Goal: Information Seeking & Learning: Learn about a topic

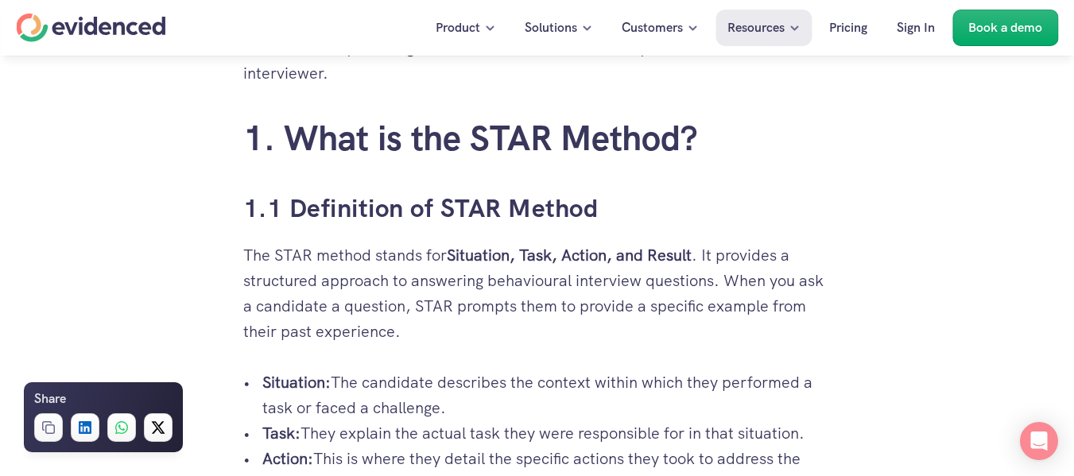
scroll to position [858, 0]
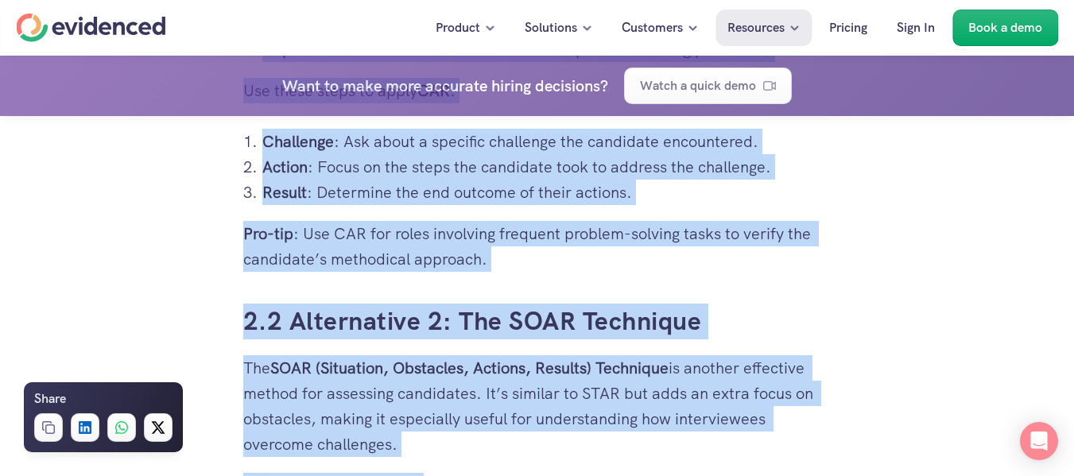
scroll to position [8173, 0]
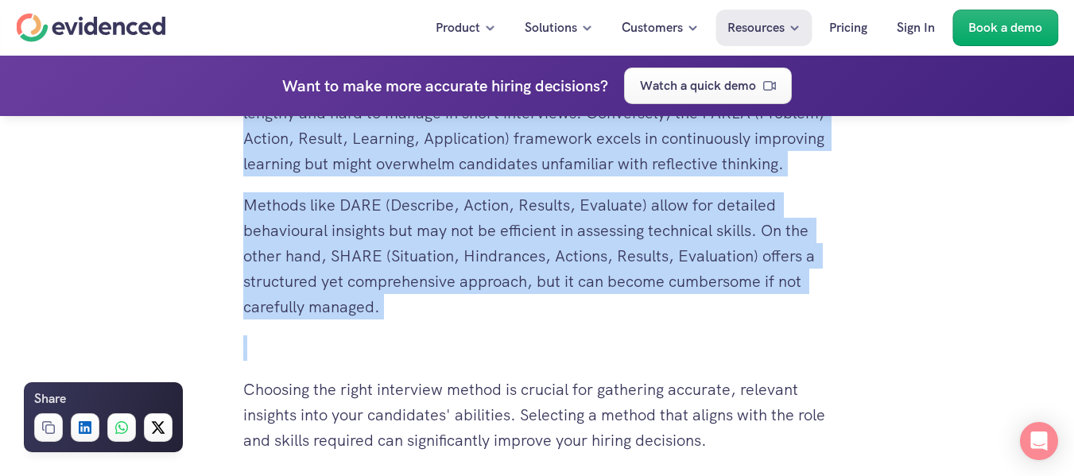
click at [376, 245] on p "Methods like DARE (Describe, Action, Results, Evaluate) allow for detailed beha…" at bounding box center [537, 255] width 588 height 127
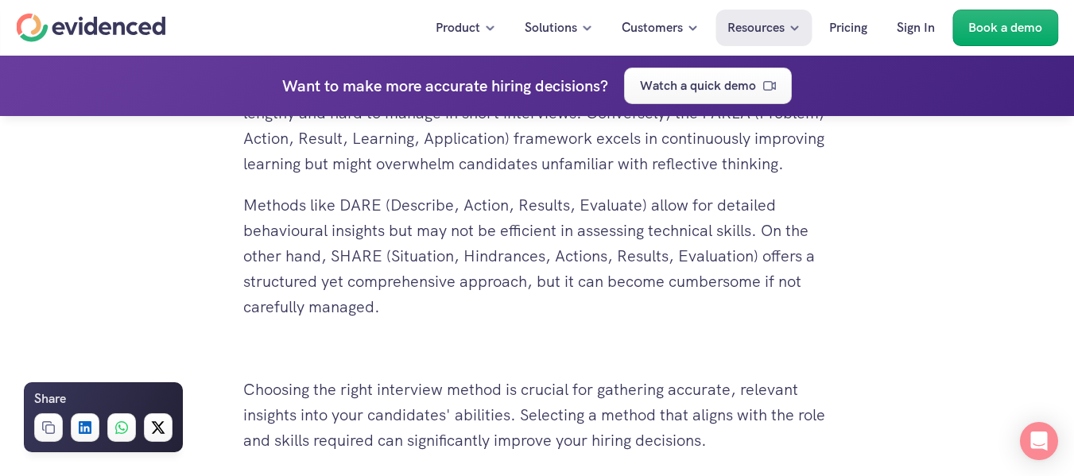
click at [396, 318] on p "Methods like DARE (Describe, Action, Results, Evaluate) allow for detailed beha…" at bounding box center [537, 255] width 588 height 127
click at [358, 320] on p "Methods like DARE (Describe, Action, Results, Evaluate) allow for detailed beha…" at bounding box center [537, 255] width 588 height 127
click at [379, 320] on p "Methods like DARE (Describe, Action, Results, Evaluate) allow for detailed beha…" at bounding box center [537, 255] width 588 height 127
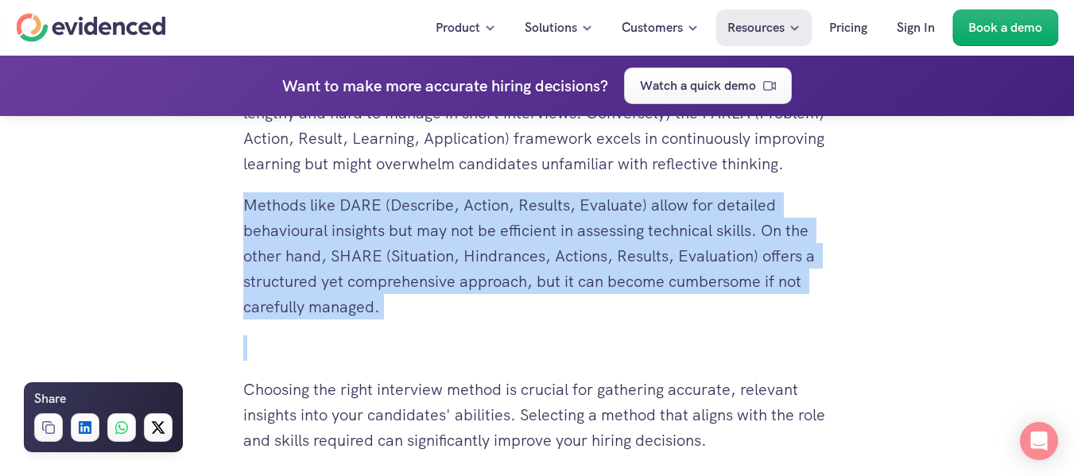
drag, startPoint x: 379, startPoint y: 331, endPoint x: 298, endPoint y: 327, distance: 81.2
click at [298, 320] on p "Methods like DARE (Describe, Action, Results, Evaluate) allow for detailed beha…" at bounding box center [537, 255] width 588 height 127
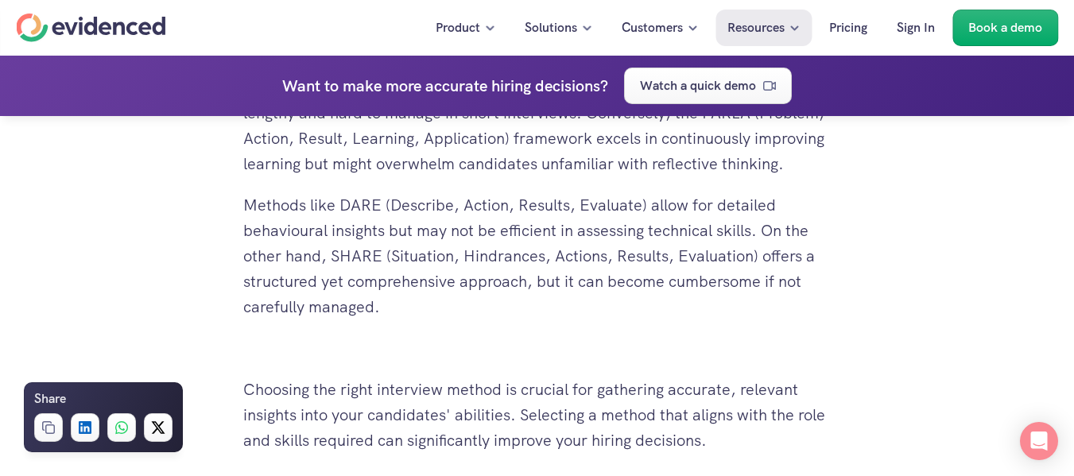
click at [298, 320] on p "Methods like DARE (Describe, Action, Results, Evaluate) allow for detailed beha…" at bounding box center [537, 255] width 588 height 127
click at [360, 320] on p "Methods like DARE (Describe, Action, Results, Evaluate) allow for detailed beha…" at bounding box center [537, 255] width 588 height 127
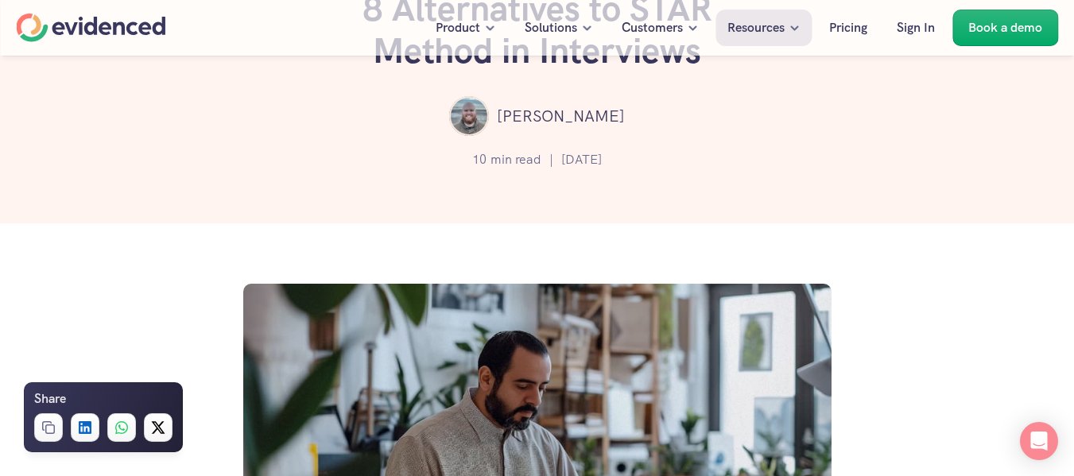
scroll to position [0, 0]
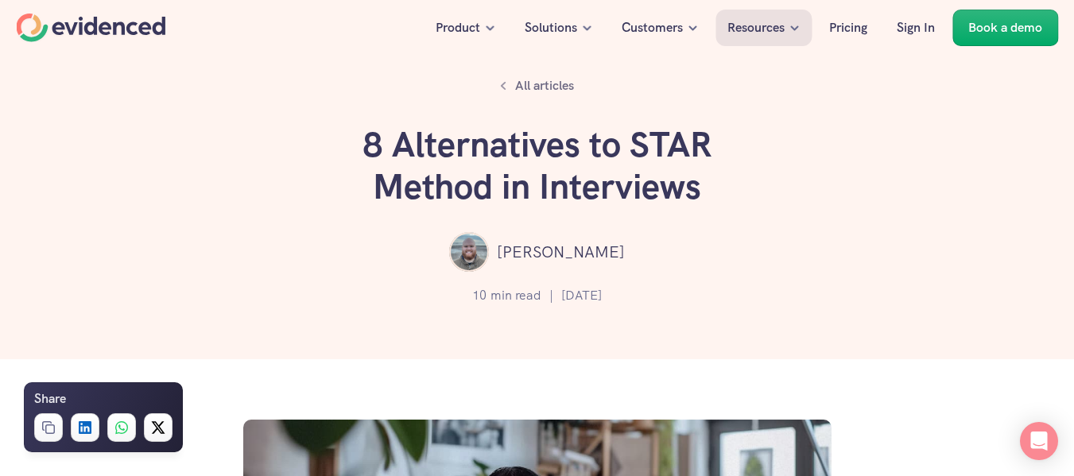
click at [143, 158] on div "All articles 8 Alternatives to STAR Method in Interviews [PERSON_NAME] 10 min r…" at bounding box center [537, 179] width 1074 height 359
click at [222, 135] on div "All articles 8 Alternatives to STAR Method in Interviews [PERSON_NAME] 10 min r…" at bounding box center [537, 179] width 1074 height 359
click at [346, 147] on h1 "8 Alternatives to STAR Method in Interviews" at bounding box center [537, 166] width 477 height 84
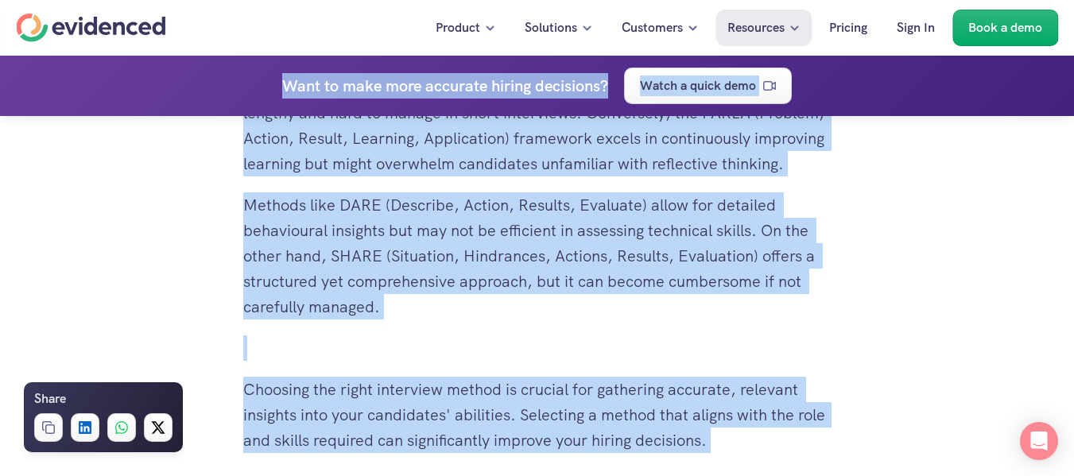
scroll to position [8315, 0]
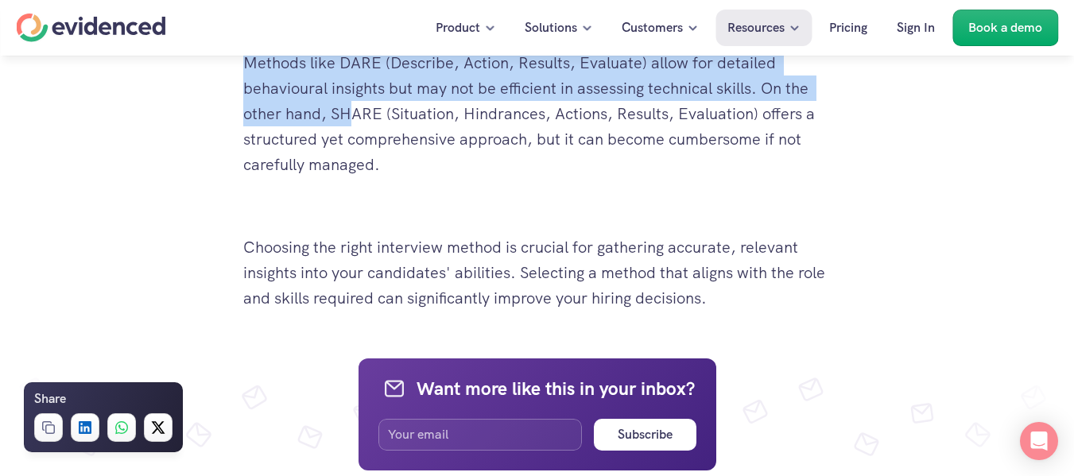
click at [346, 141] on p "Methods like DARE (Describe, Action, Results, Evaluate) allow for detailed beha…" at bounding box center [537, 113] width 588 height 127
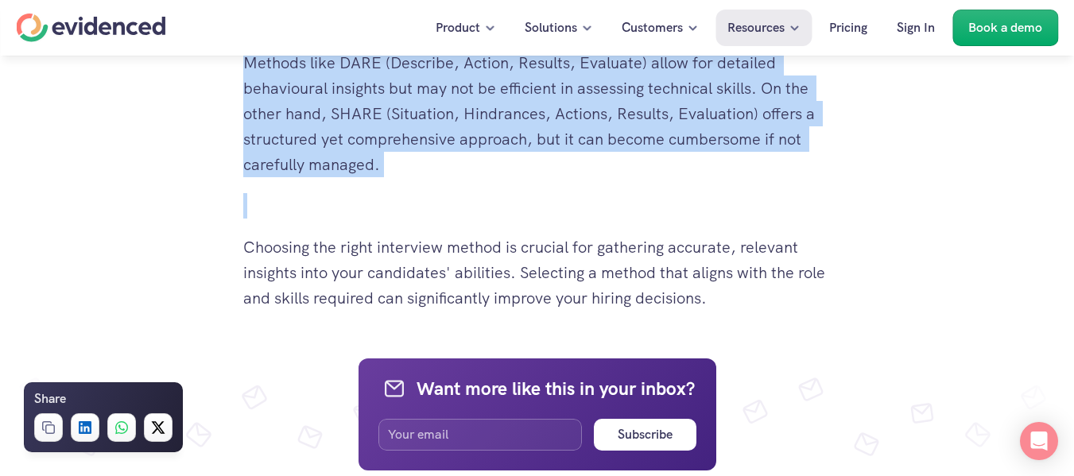
copy div "0 Loremipsumdo si AMET Consec ad Elitseddoe Tempo Incid 15 utl etdo | 24 Mag 90…"
